Goal: Information Seeking & Learning: Learn about a topic

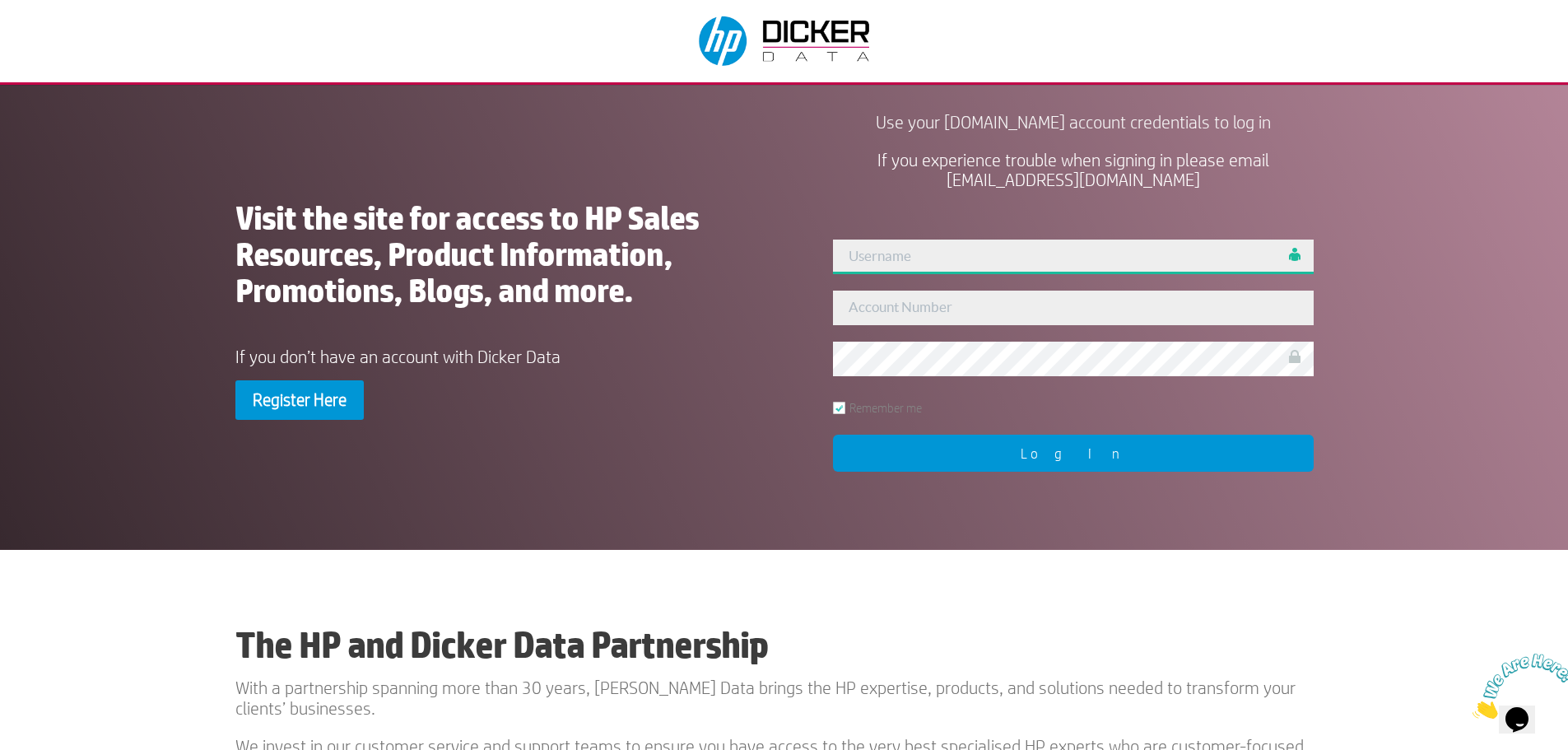
type input "admin"
type input "437165"
click at [957, 447] on input "Log In" at bounding box center [1073, 453] width 481 height 37
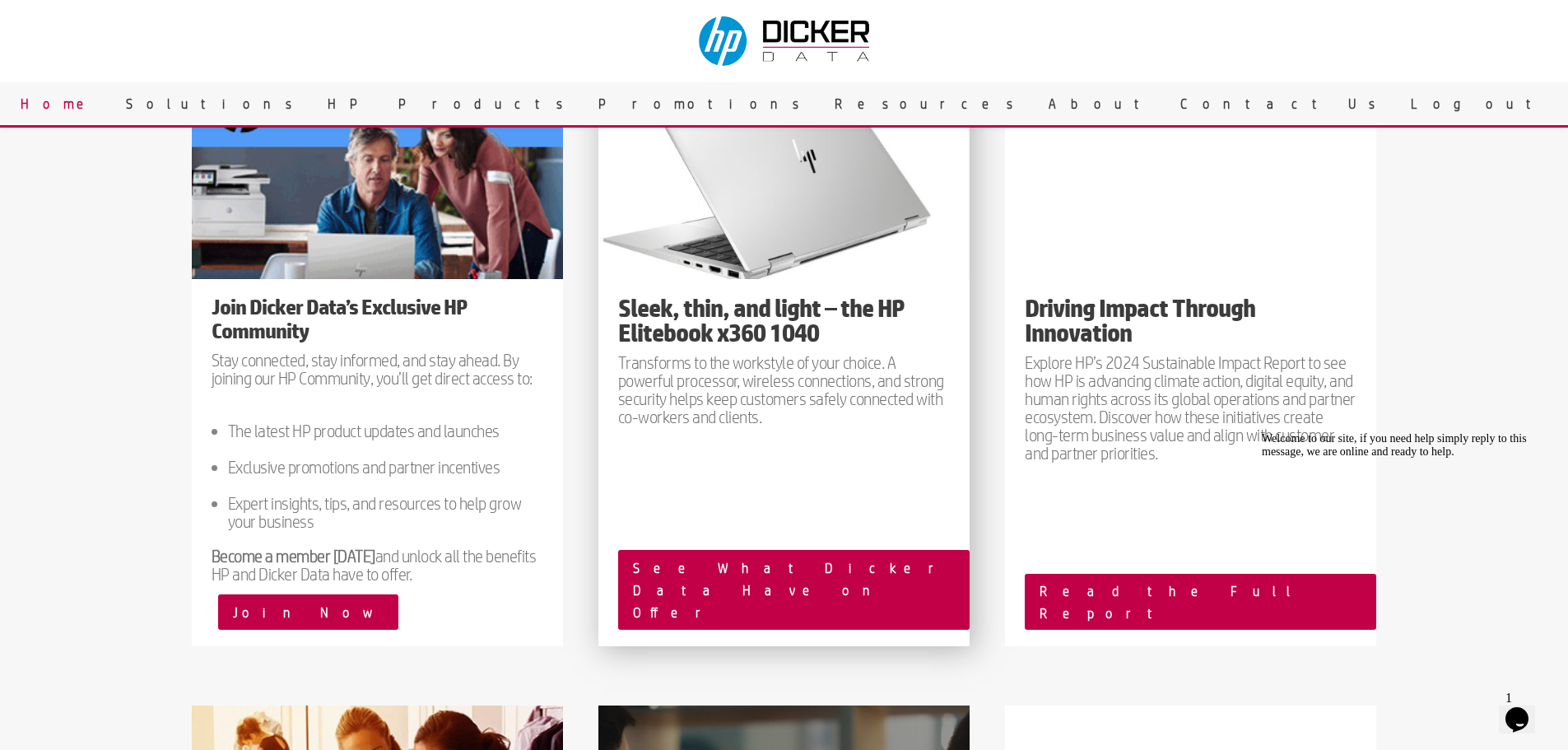
scroll to position [1921, 0]
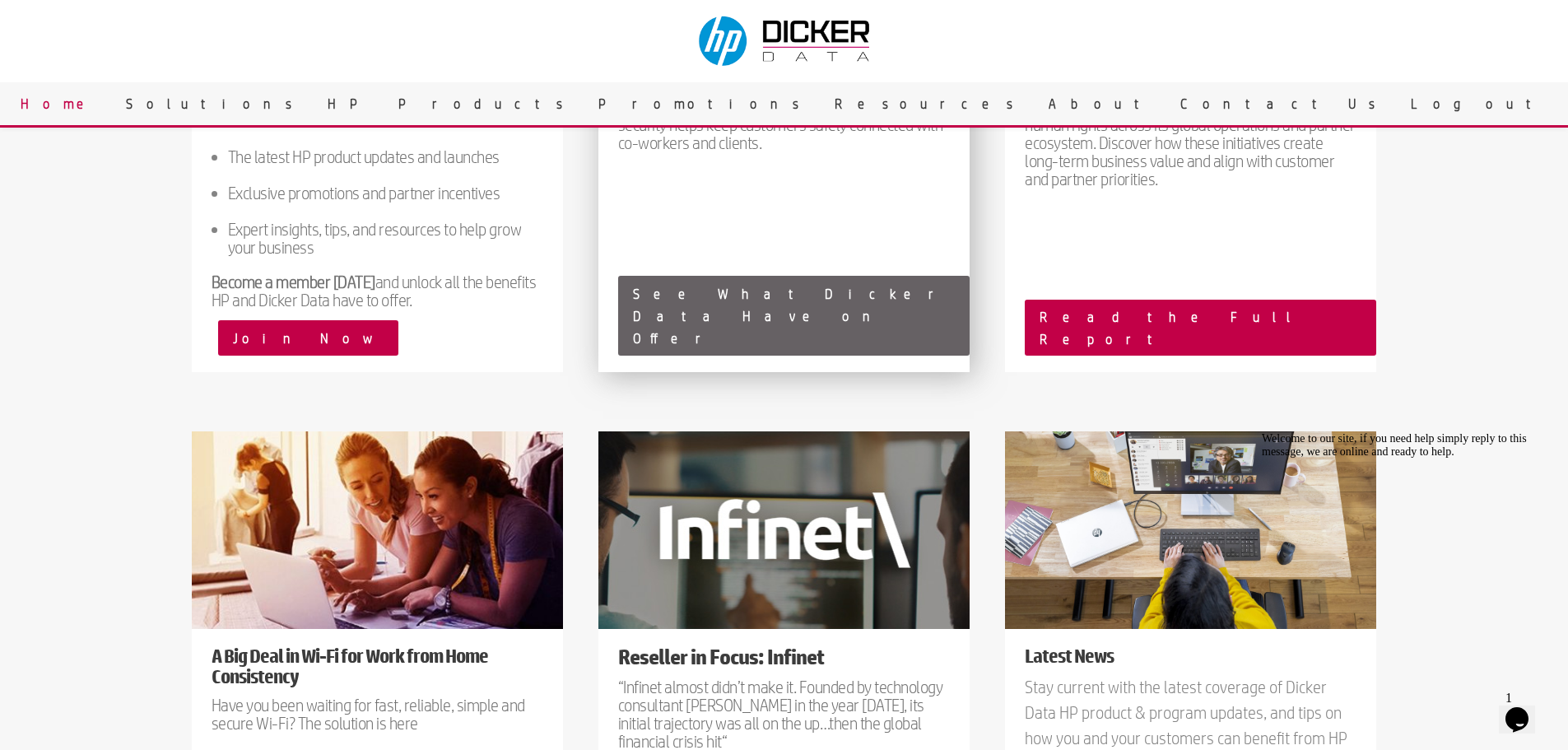
click at [733, 356] on link "See What Dicker Data Have on Offer" at bounding box center [794, 316] width 351 height 80
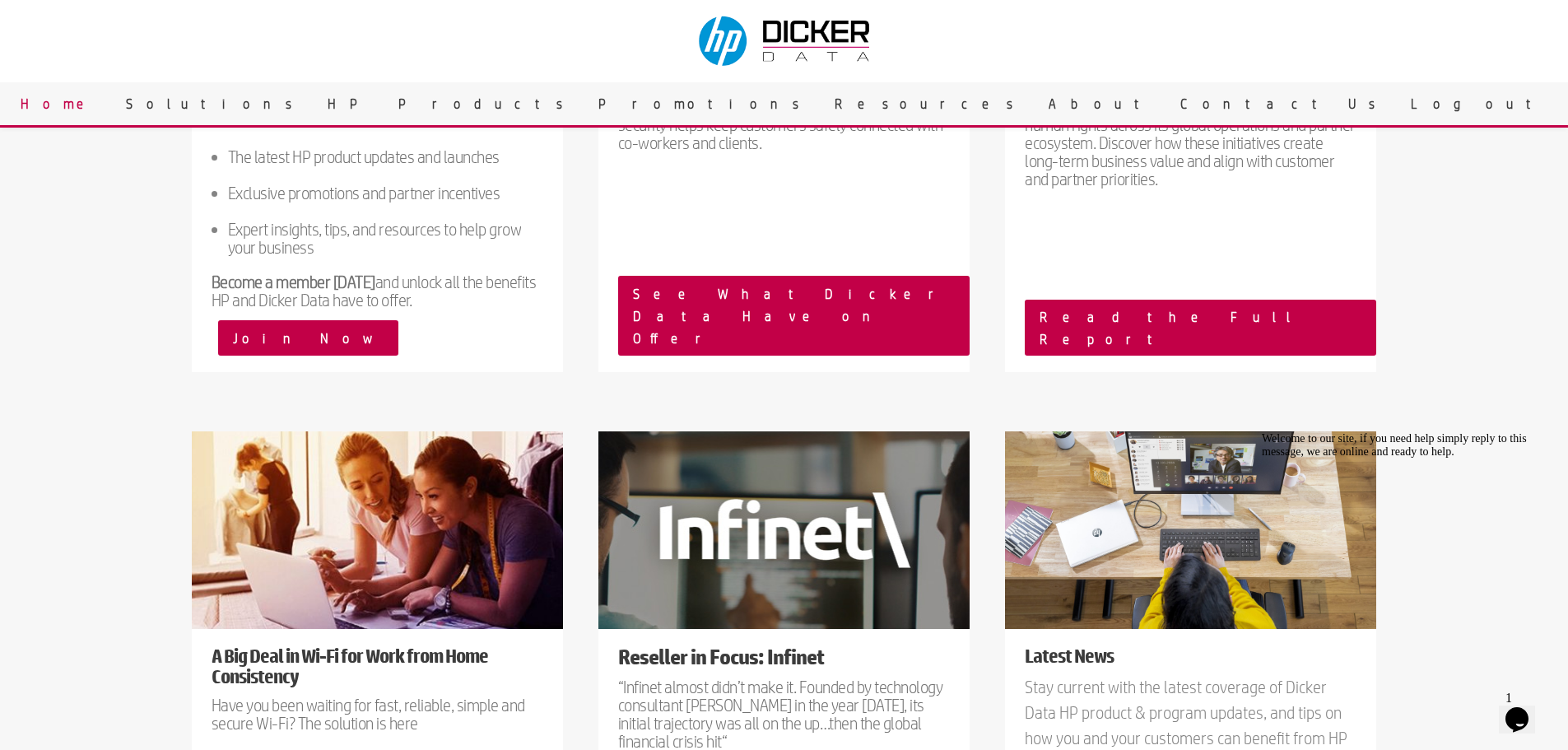
click at [79, 361] on div "Need answers on HP products or sales? Chat directly with the HP team at Dicker …" at bounding box center [784, 334] width 1568 height 1848
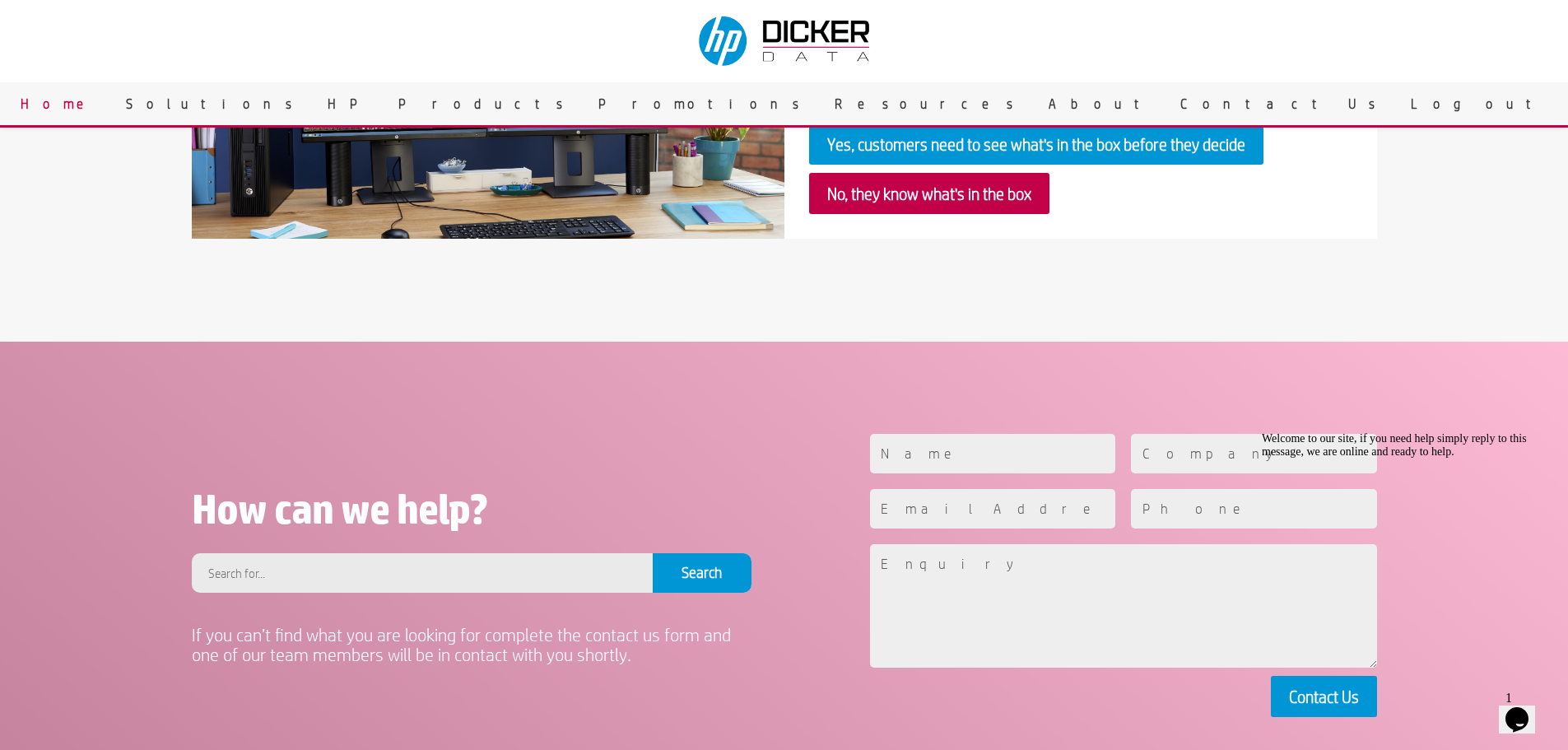
scroll to position [3386, 0]
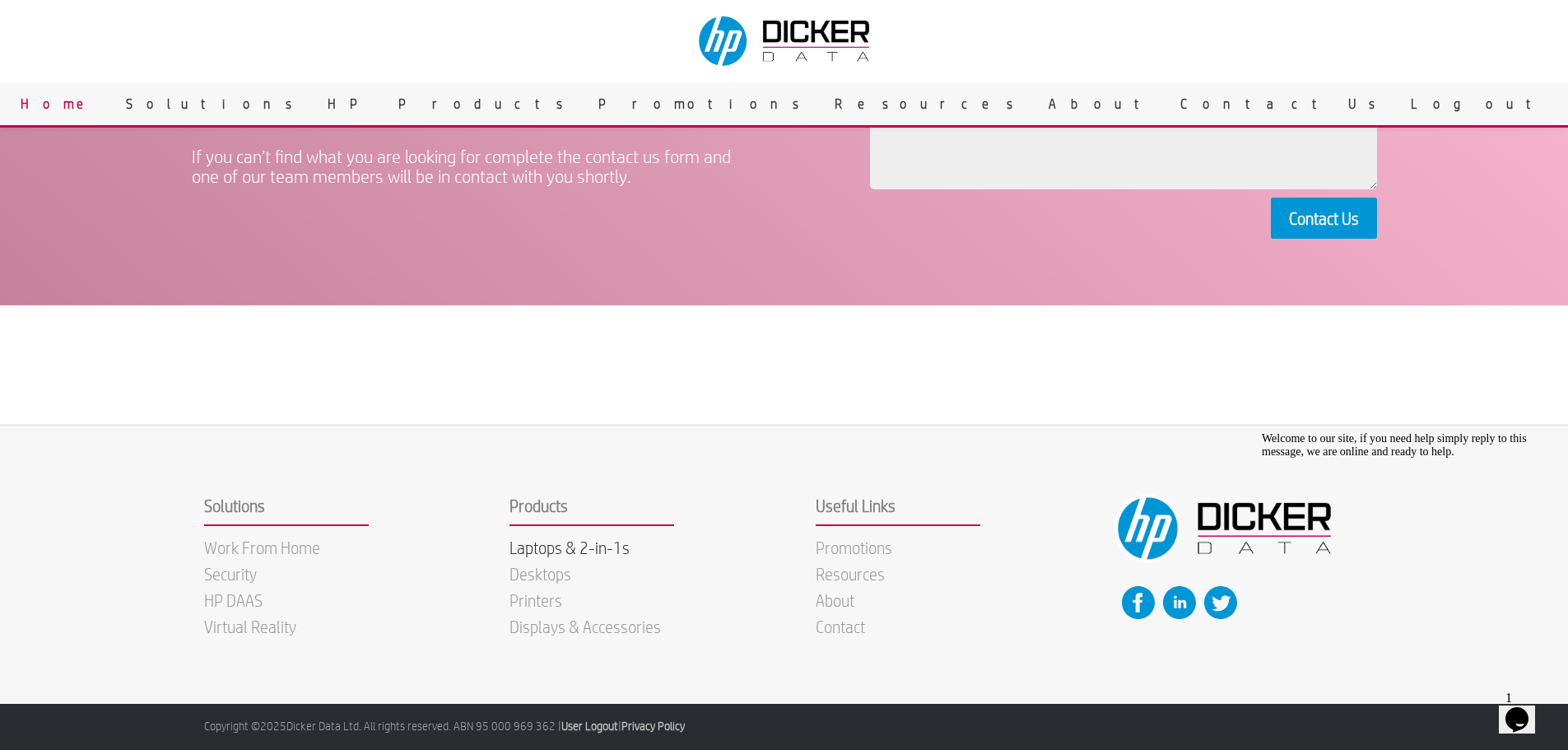
click at [567, 542] on link "Laptops & 2-in-1s" at bounding box center [569, 548] width 120 height 20
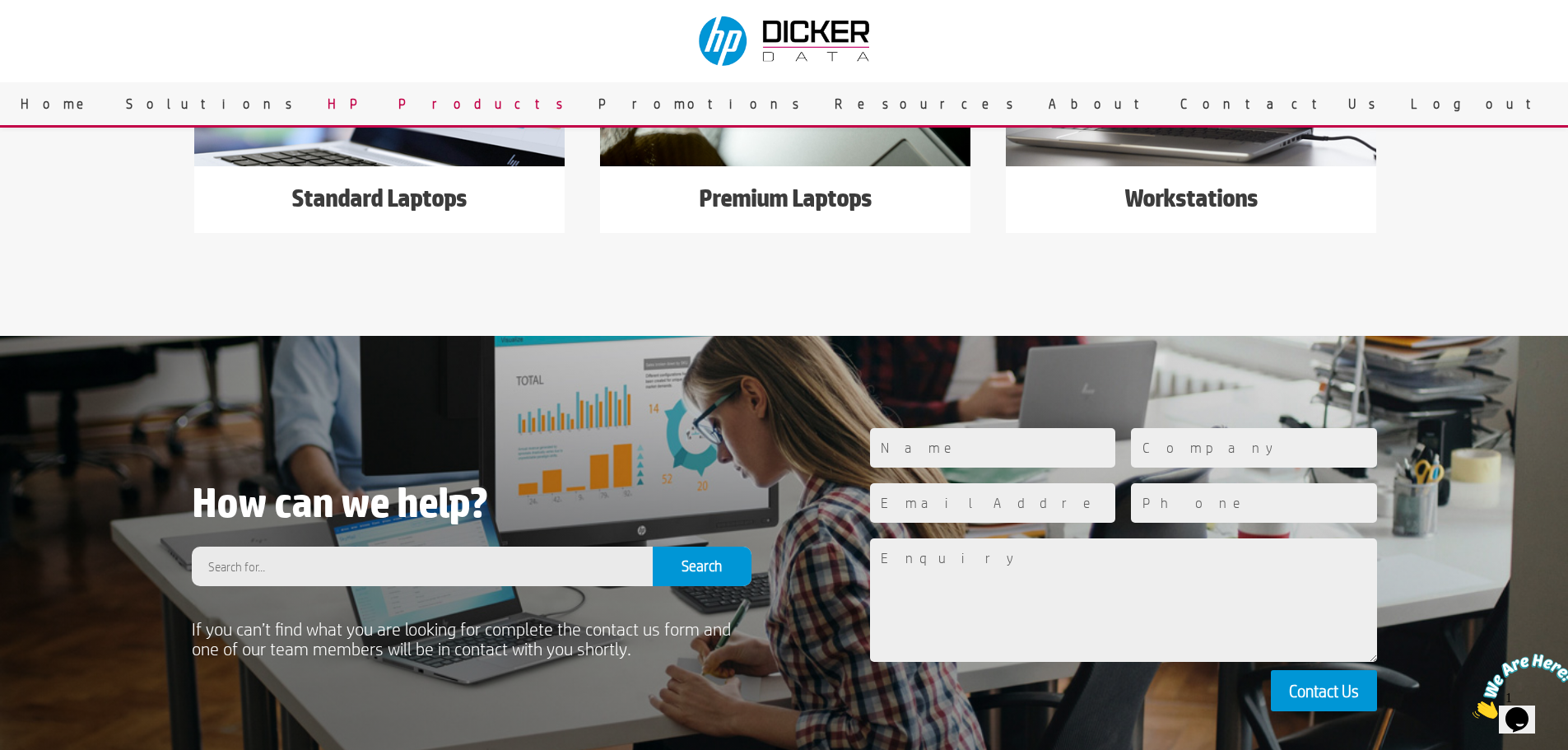
scroll to position [274, 0]
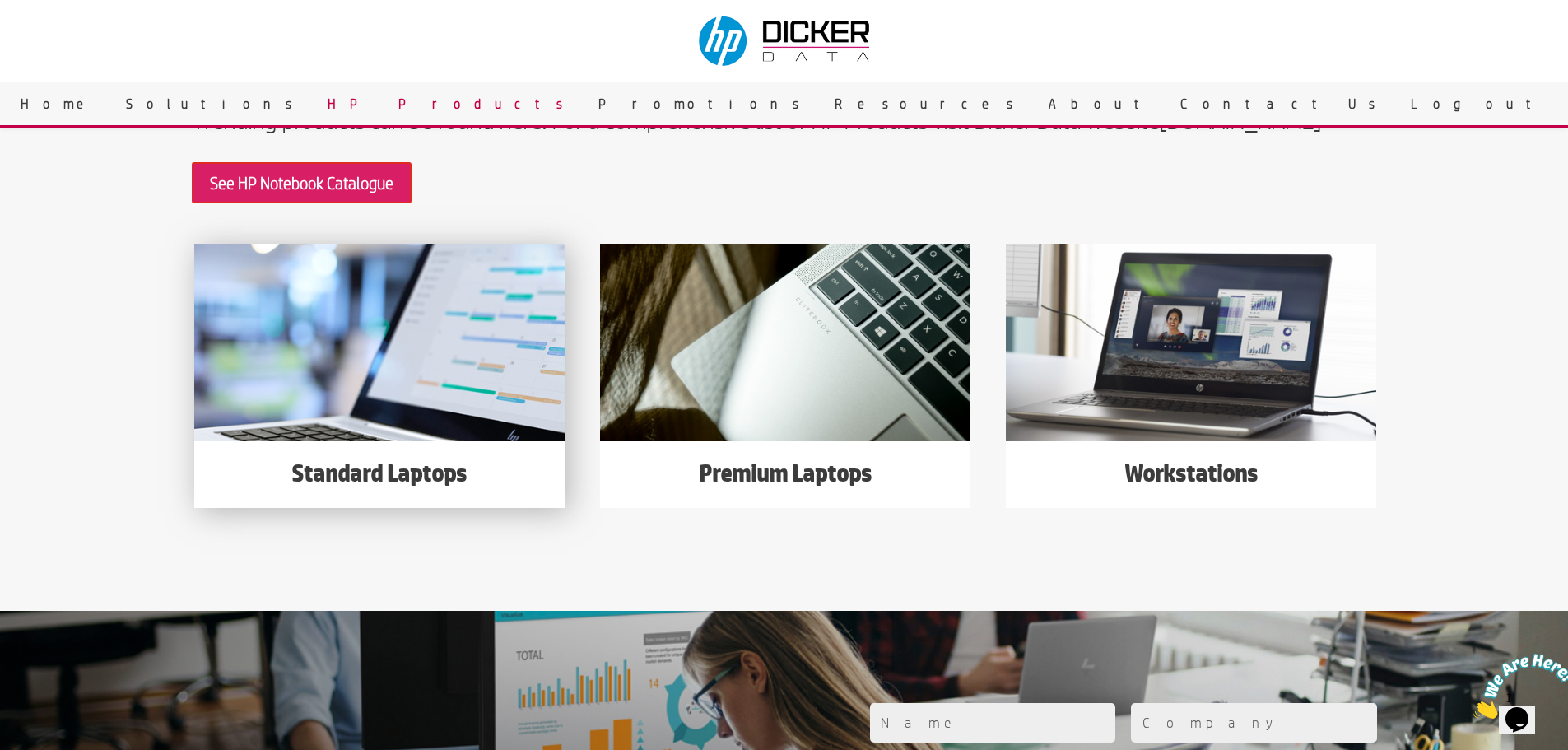
click at [279, 395] on img at bounding box center [379, 342] width 370 height 197
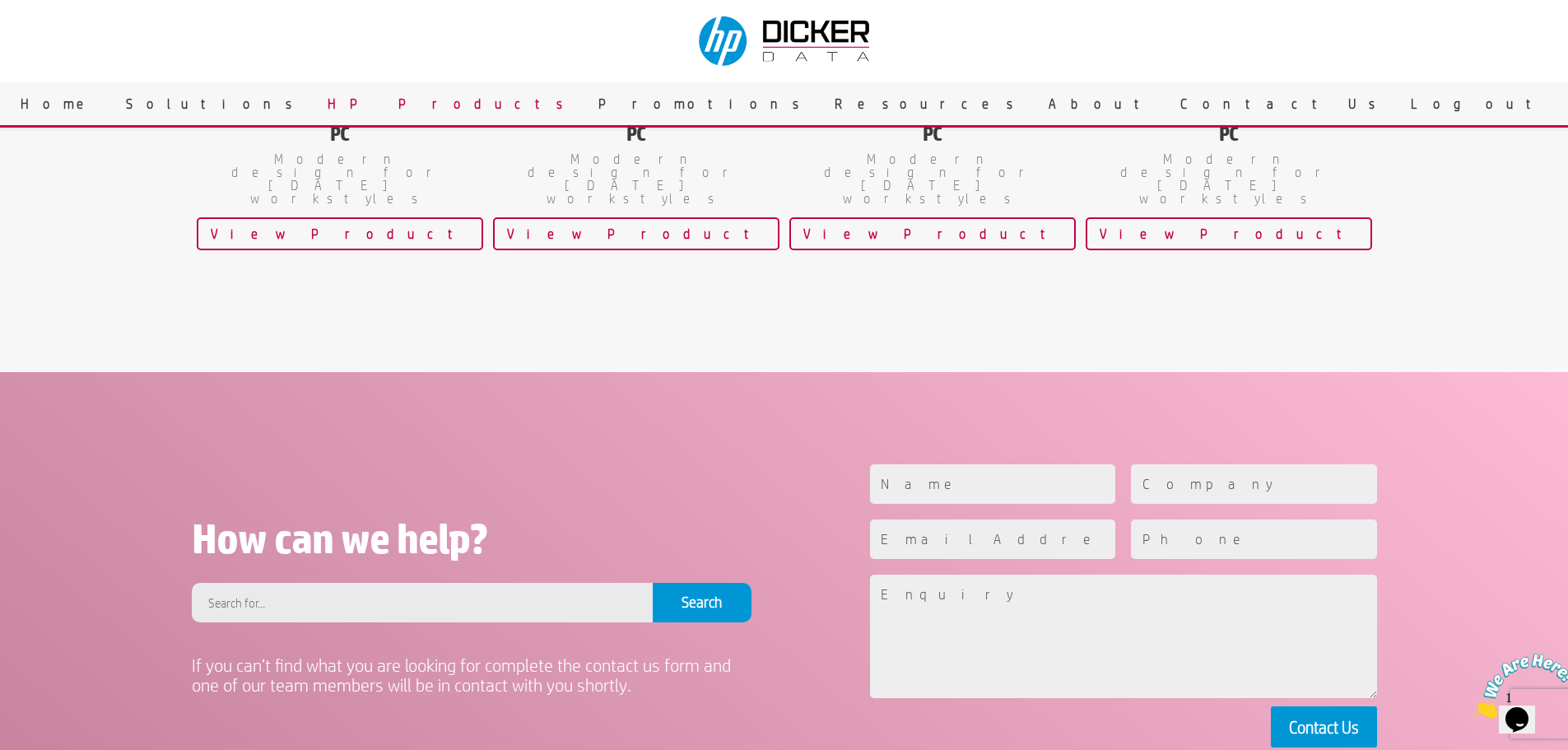
scroll to position [549, 0]
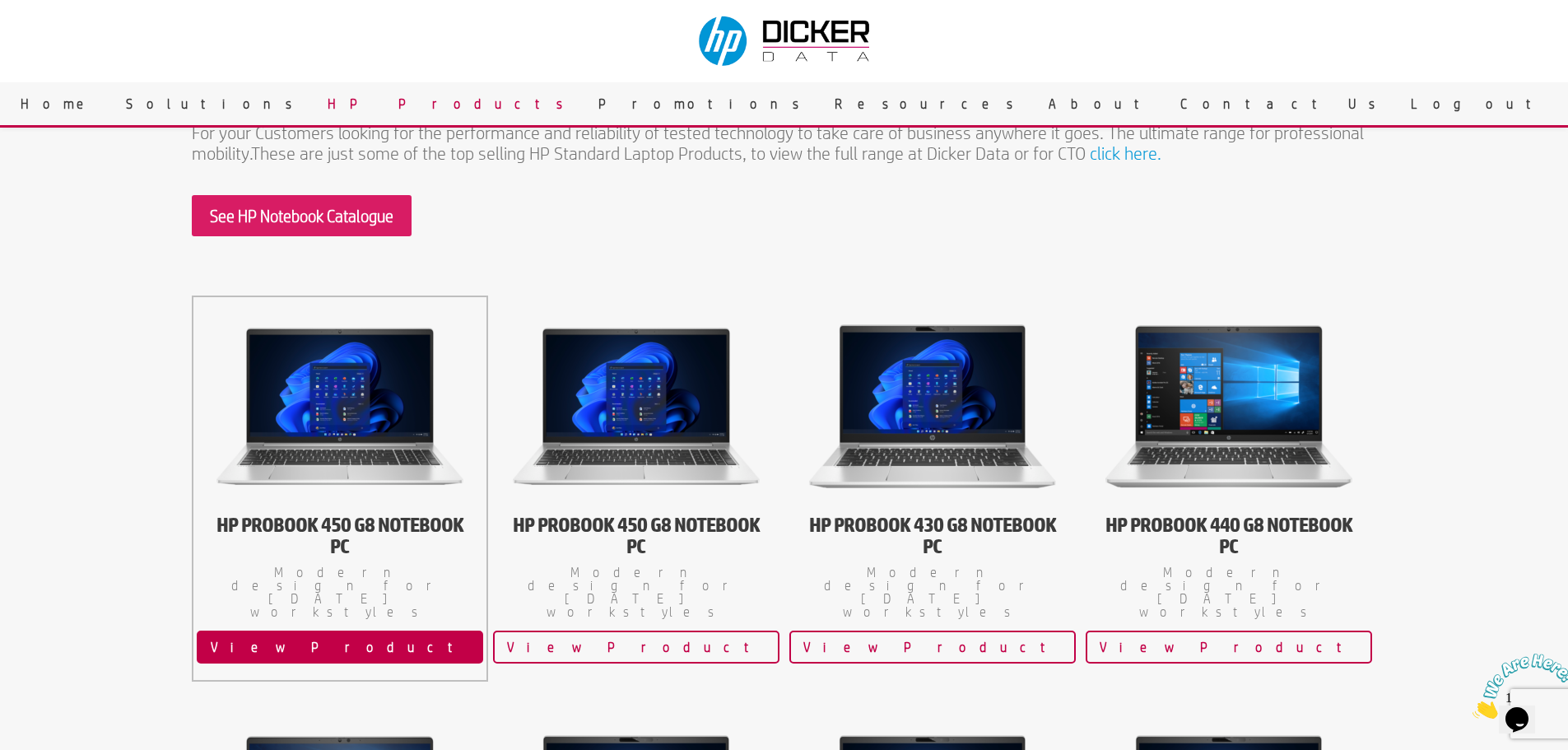
click at [372, 630] on link "View Product" at bounding box center [340, 646] width 287 height 33
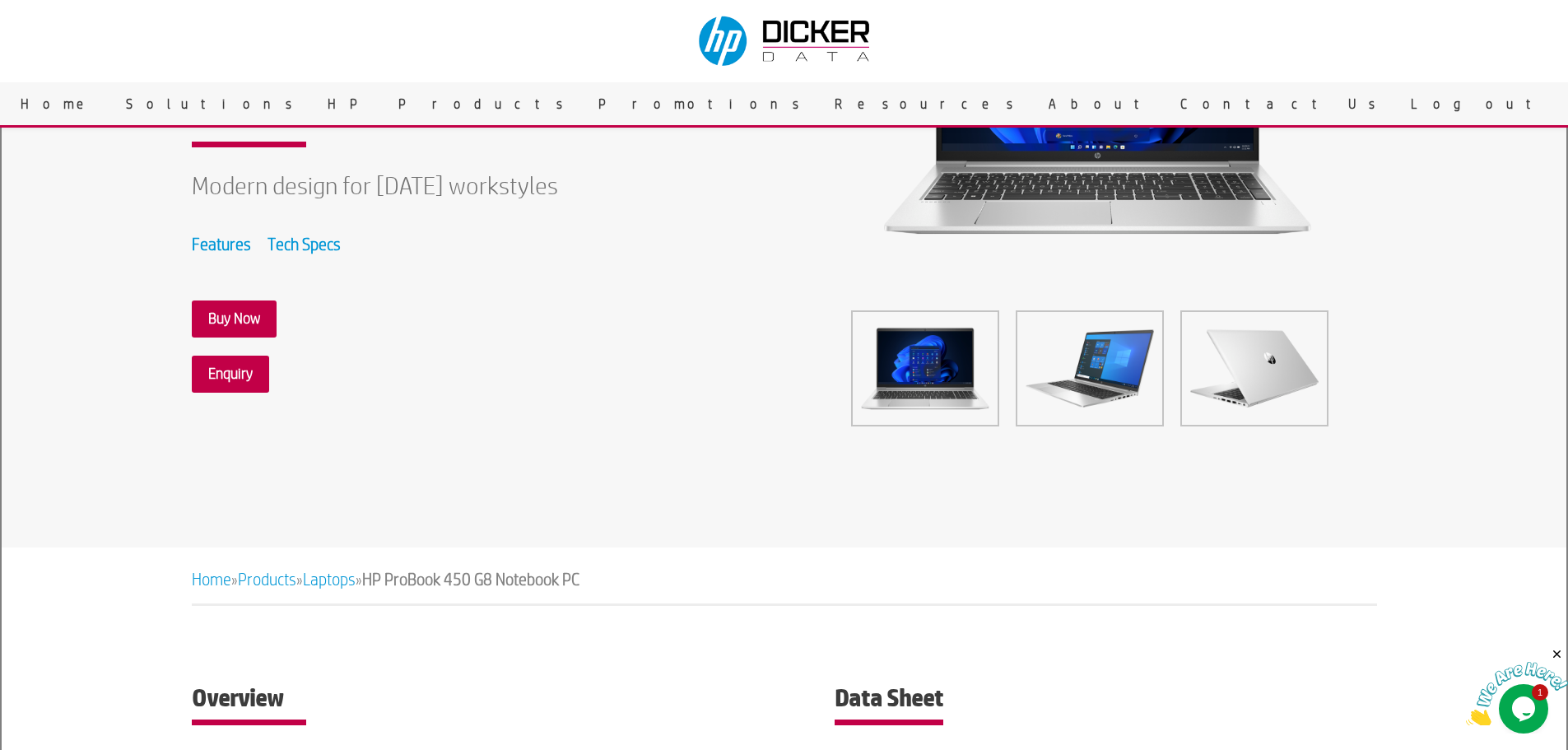
scroll to position [549, 0]
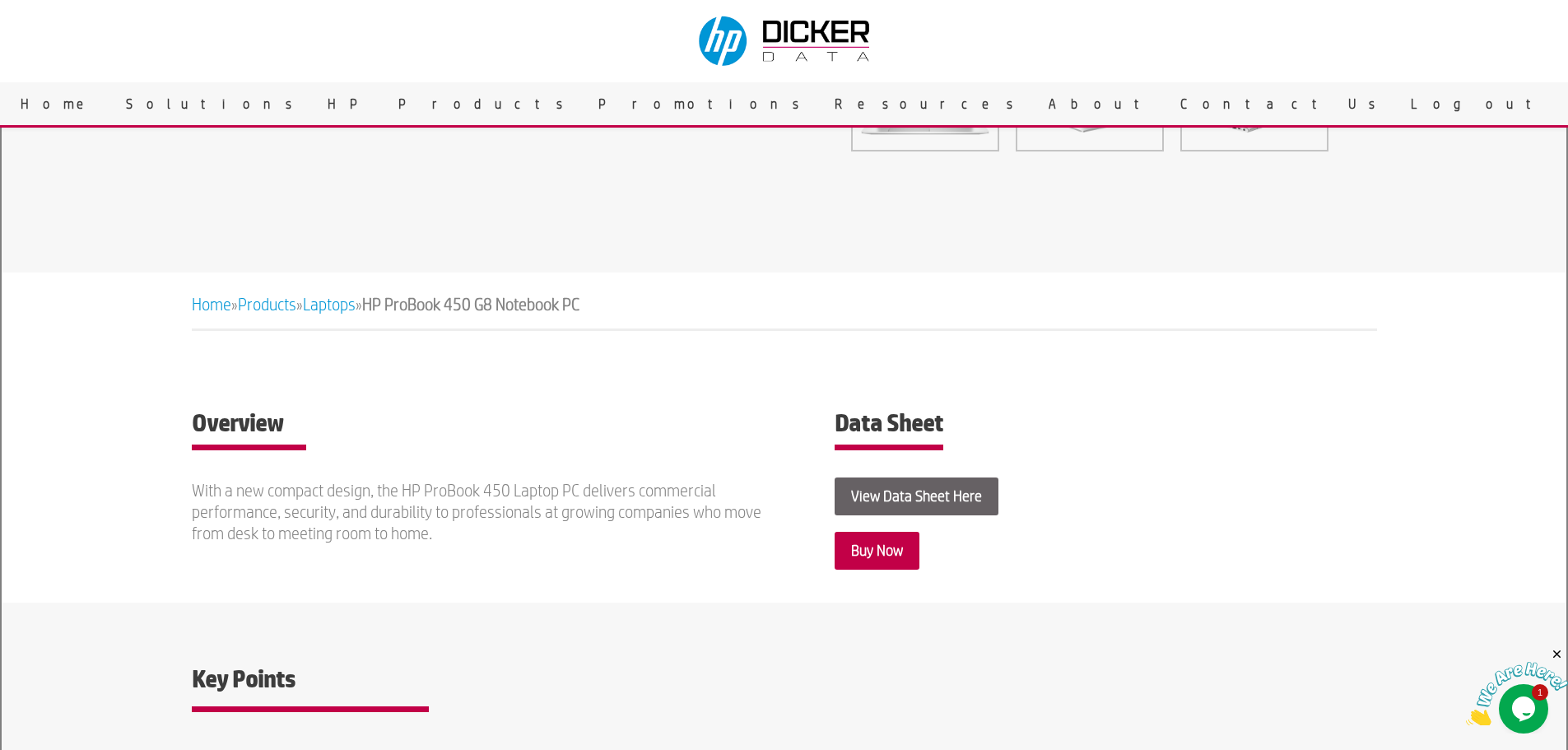
click at [918, 497] on link "View Data Sheet Here" at bounding box center [917, 496] width 164 height 37
